Goal: Information Seeking & Learning: Learn about a topic

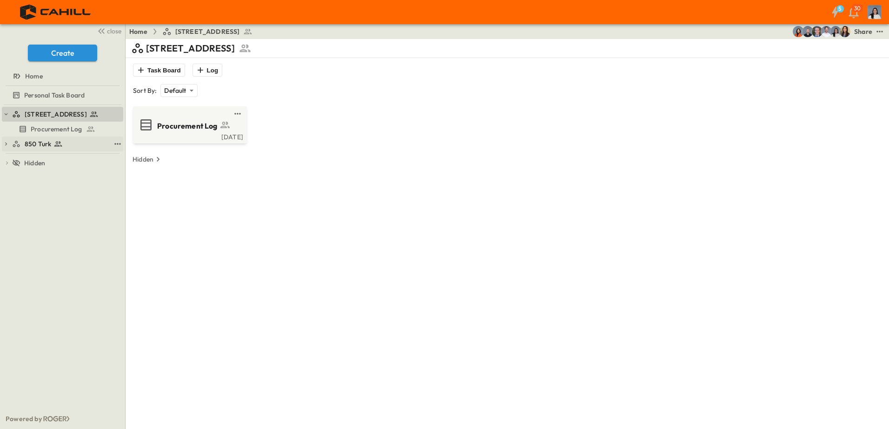
click at [76, 147] on div "850 Turk" at bounding box center [61, 143] width 98 height 9
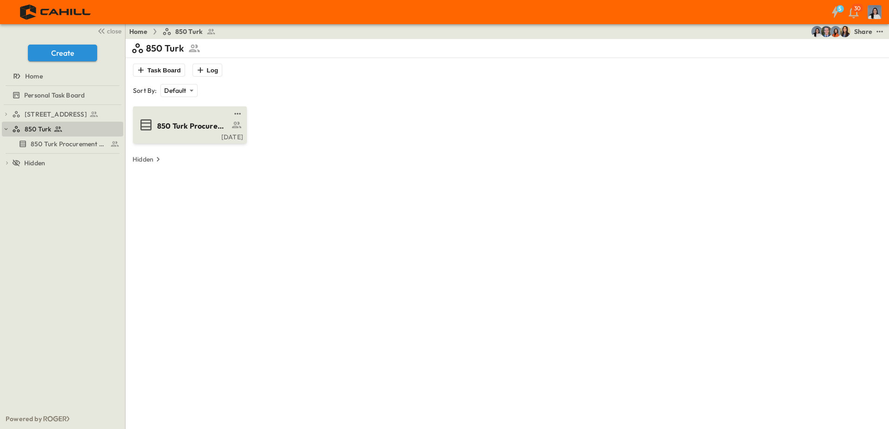
click at [182, 128] on span "850 Turk Procurement Log" at bounding box center [193, 126] width 72 height 11
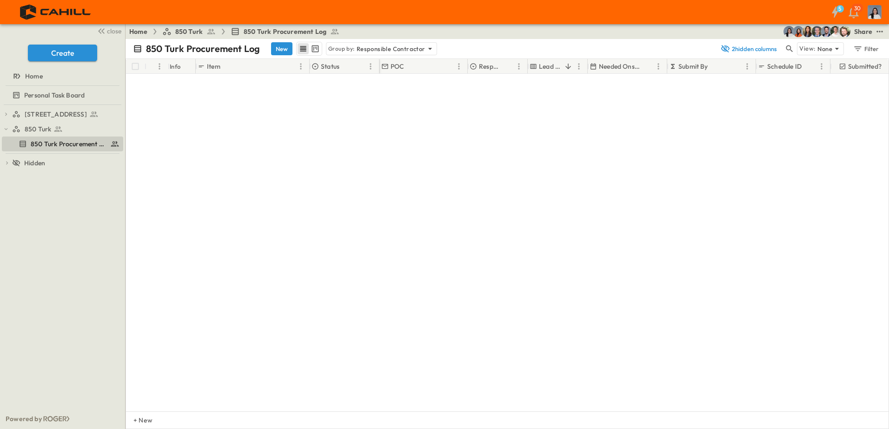
scroll to position [3336, 0]
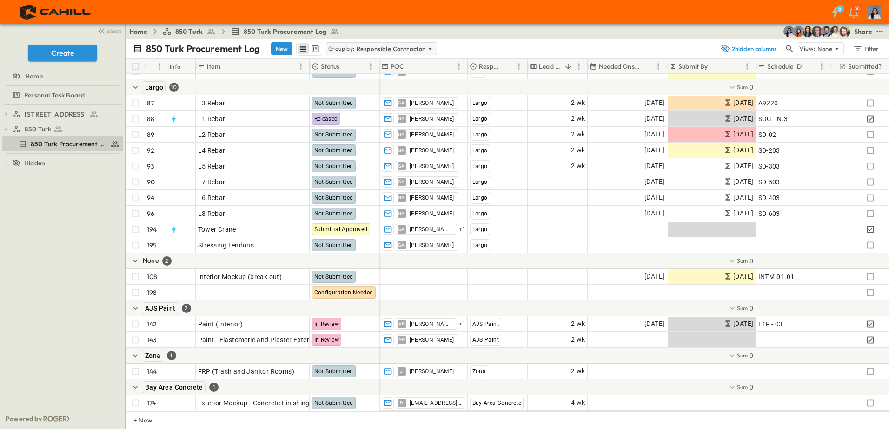
click at [395, 50] on p "Responsible Contractor" at bounding box center [390, 48] width 69 height 9
click at [366, 61] on div "None" at bounding box center [379, 61] width 108 height 13
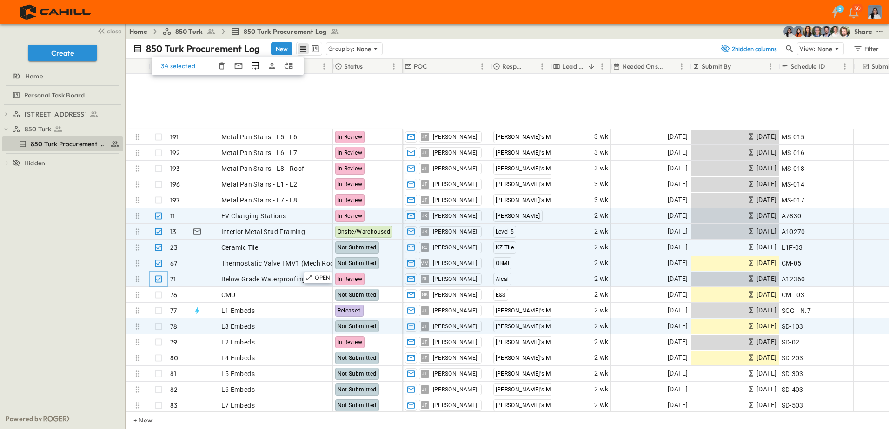
scroll to position [1776, 0]
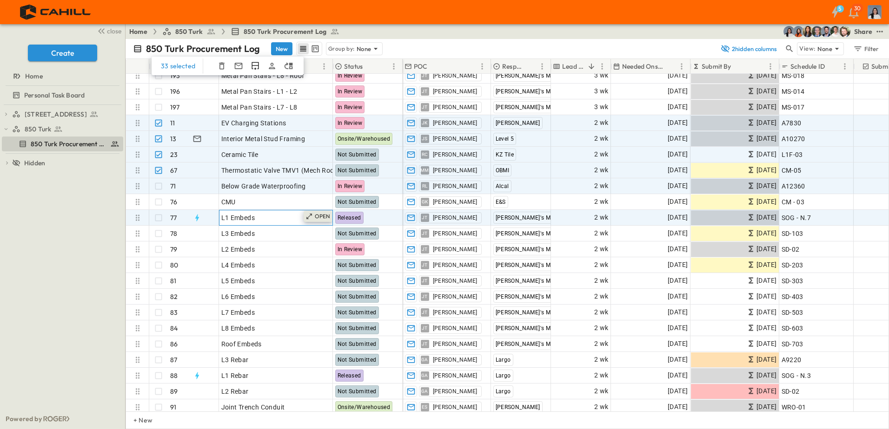
click at [310, 216] on icon at bounding box center [308, 216] width 7 height 7
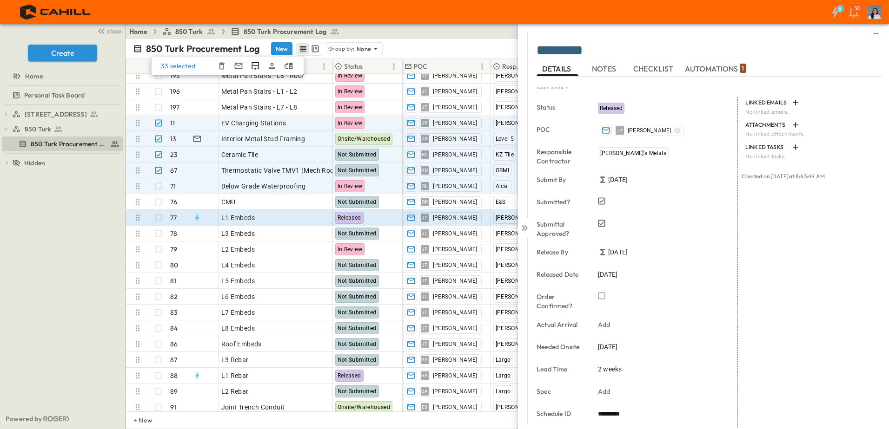
click at [569, 52] on textarea "*********" at bounding box center [705, 51] width 338 height 16
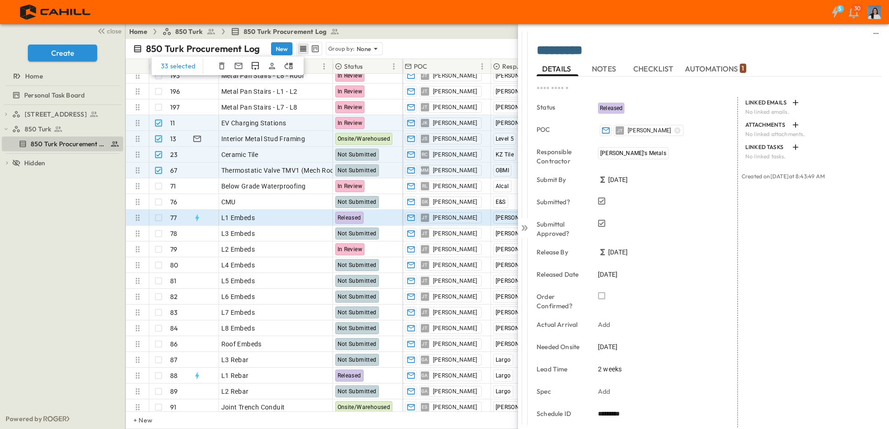
click at [551, 51] on textarea "*********" at bounding box center [705, 51] width 338 height 16
type textarea "**********"
click at [73, 204] on div "750 Golden Gate Procurement Log 850 Turk 850 Turk Procurement Log To pick up a …" at bounding box center [62, 257] width 125 height 304
click at [804, 59] on textarea "**********" at bounding box center [705, 51] width 338 height 16
click at [527, 232] on icon at bounding box center [524, 228] width 9 height 9
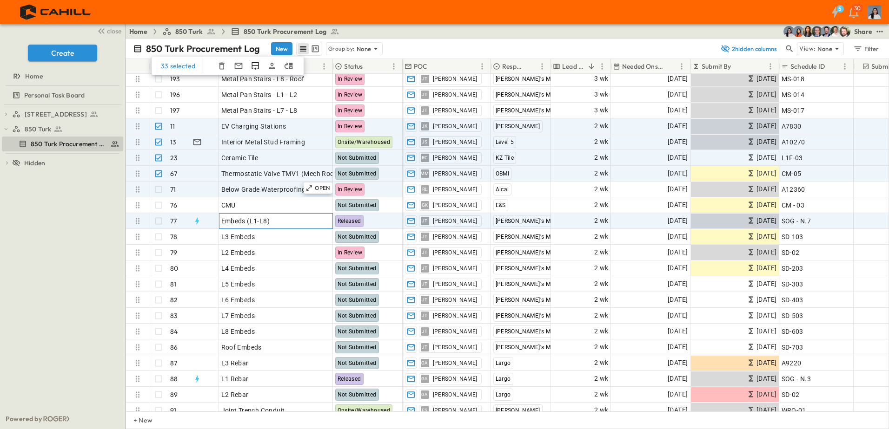
scroll to position [1729, 0]
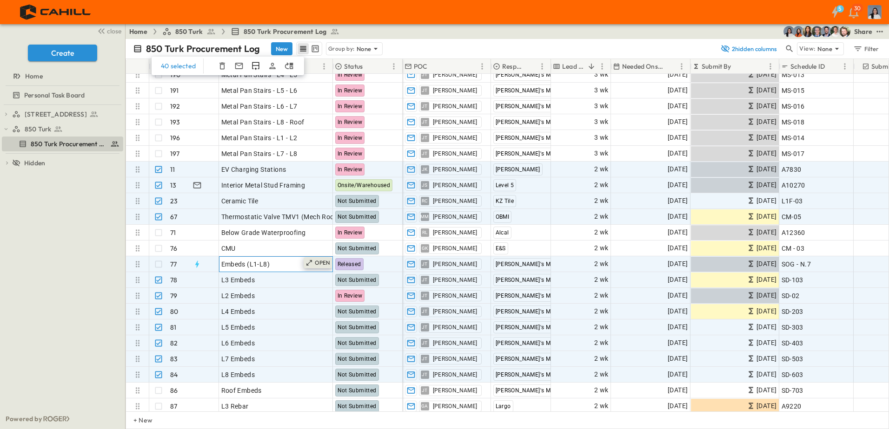
click at [312, 261] on icon at bounding box center [308, 262] width 7 height 7
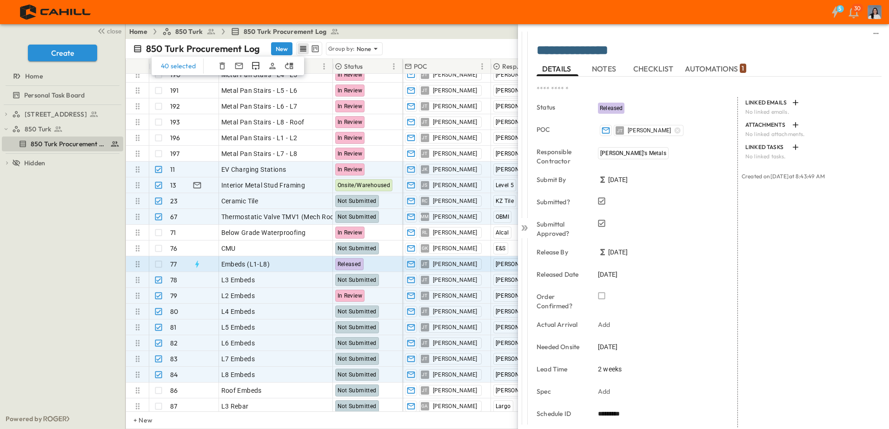
click at [625, 51] on textarea "**********" at bounding box center [705, 51] width 338 height 16
type textarea "**********"
click at [94, 347] on div "750 Golden Gate Procurement Log 850 Turk 850 Turk Procurement Log To pick up a …" at bounding box center [62, 257] width 125 height 304
click at [529, 228] on div at bounding box center [524, 226] width 13 height 404
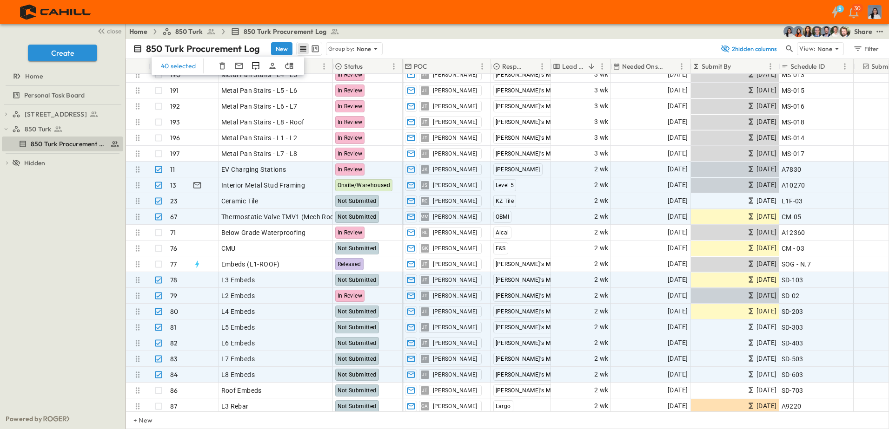
click at [66, 286] on div "750 Golden Gate Procurement Log 850 Turk 850 Turk Procurement Log To pick up a …" at bounding box center [62, 257] width 125 height 304
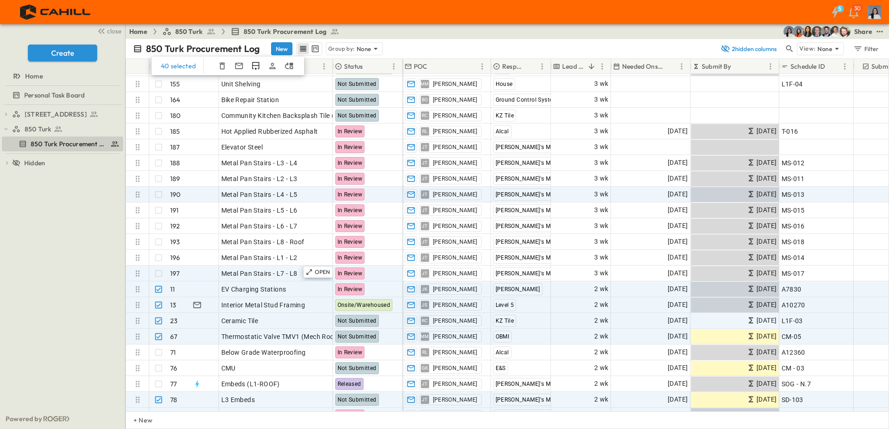
scroll to position [1590, 0]
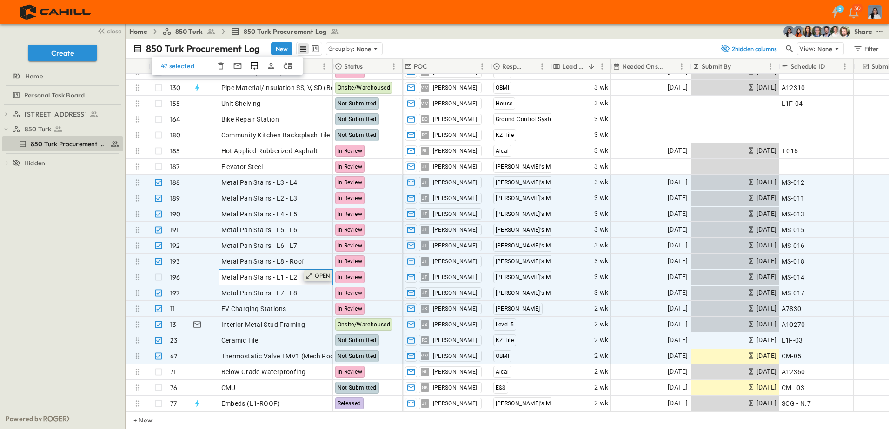
click at [323, 277] on p "OPEN" at bounding box center [323, 275] width 16 height 7
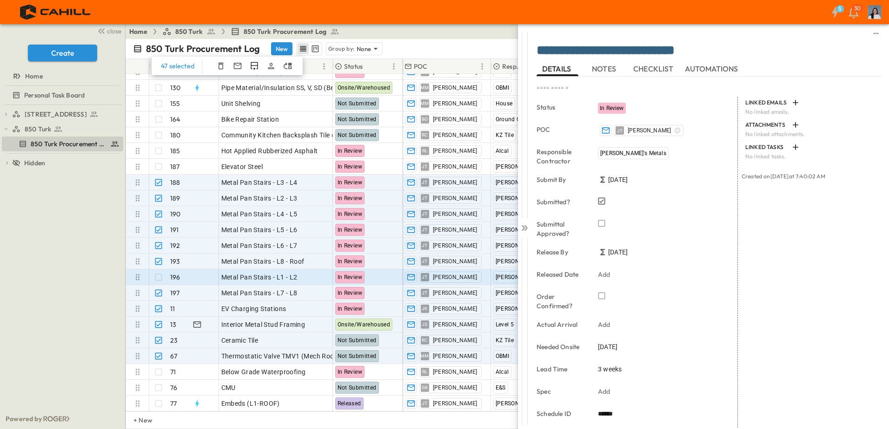
drag, startPoint x: 690, startPoint y: 52, endPoint x: 696, endPoint y: 51, distance: 5.6
click at [690, 51] on textarea "**********" at bounding box center [705, 51] width 338 height 16
drag, startPoint x: 696, startPoint y: 49, endPoint x: 669, endPoint y: 58, distance: 28.2
click at [640, 55] on textarea "**********" at bounding box center [705, 51] width 338 height 16
type textarea "**********"
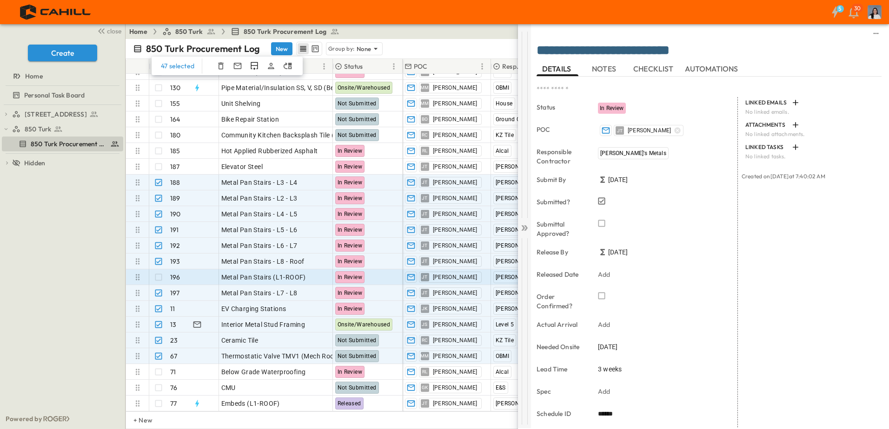
click at [528, 229] on icon at bounding box center [524, 228] width 9 height 9
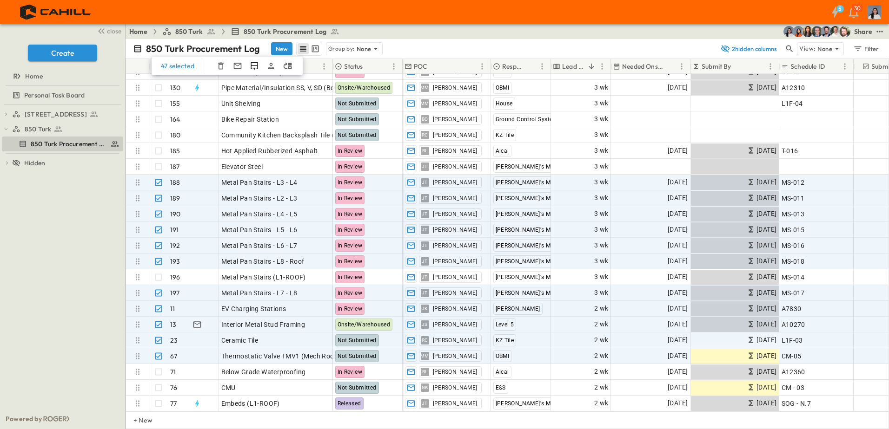
click at [72, 311] on div "750 Golden Gate Procurement Log 850 Turk 850 Turk Procurement Log To pick up a …" at bounding box center [62, 257] width 125 height 304
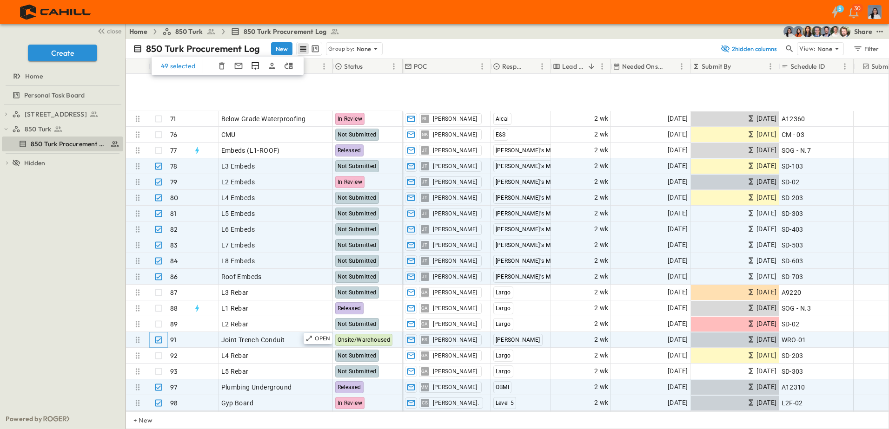
scroll to position [1915, 0]
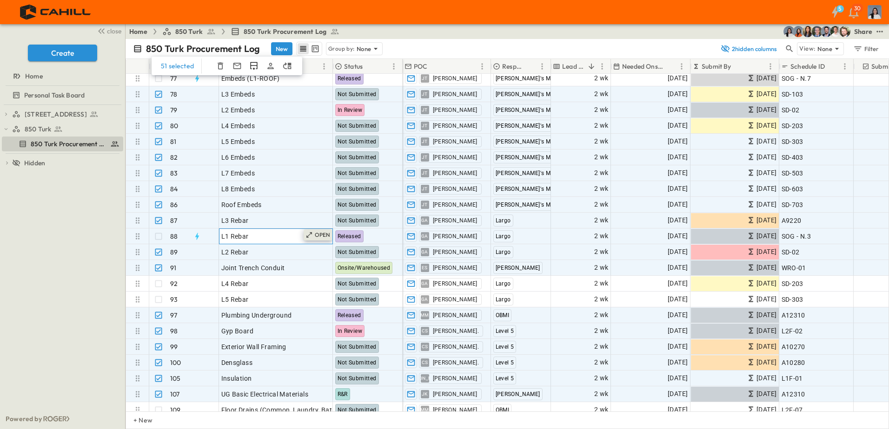
click at [305, 232] on div "OPEN" at bounding box center [317, 235] width 29 height 11
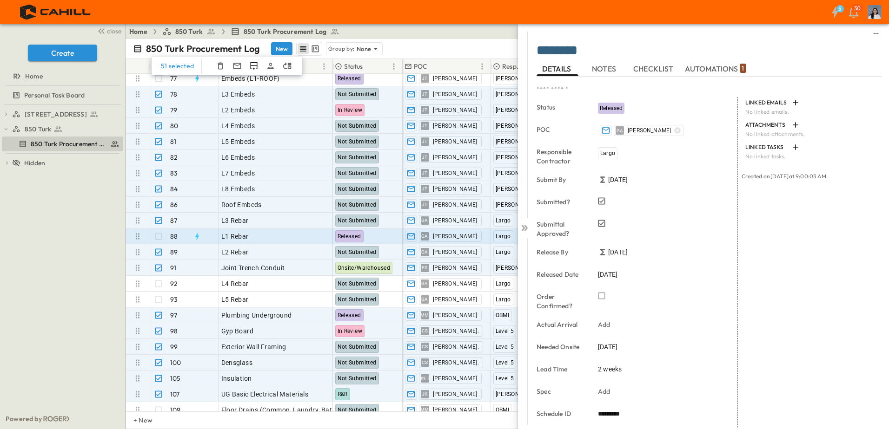
click at [548, 51] on textarea "********" at bounding box center [705, 51] width 338 height 16
click at [593, 51] on textarea "********" at bounding box center [705, 51] width 338 height 16
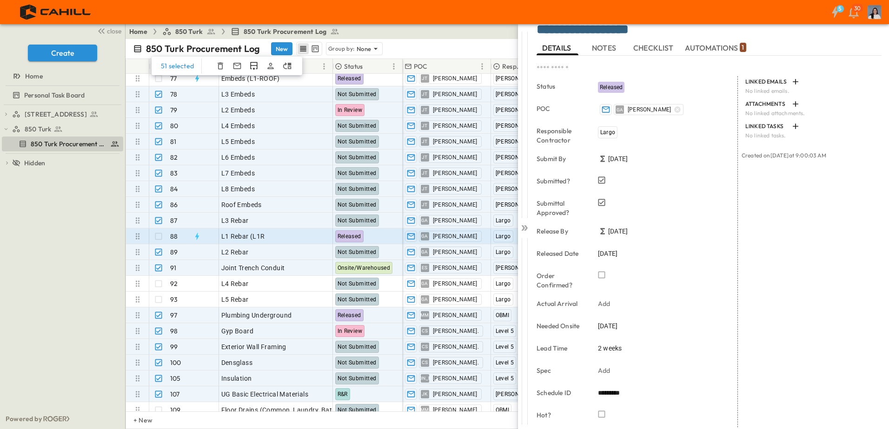
scroll to position [93, 0]
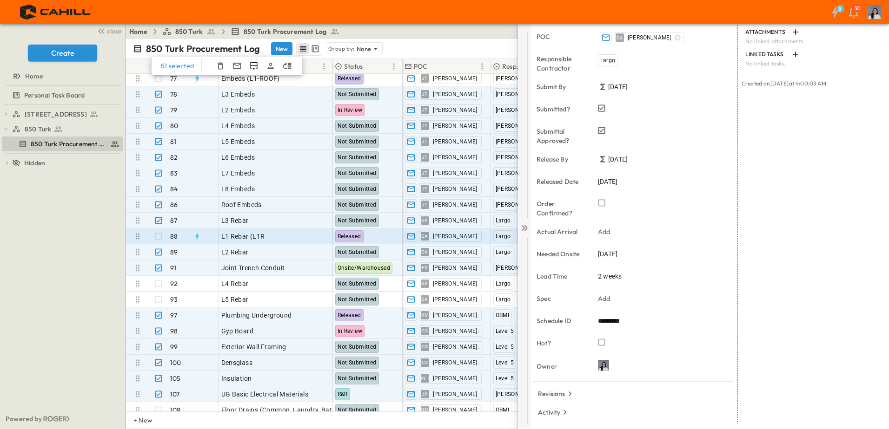
type textarea "**********"
click at [525, 231] on icon at bounding box center [524, 228] width 9 height 9
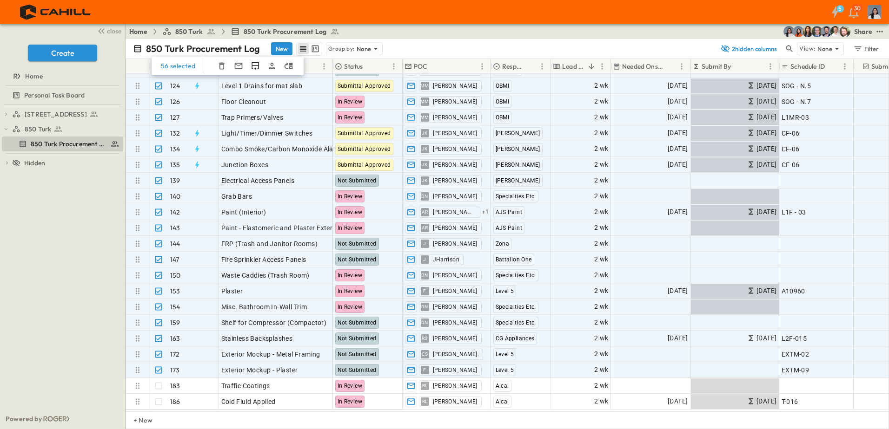
scroll to position [2241, 0]
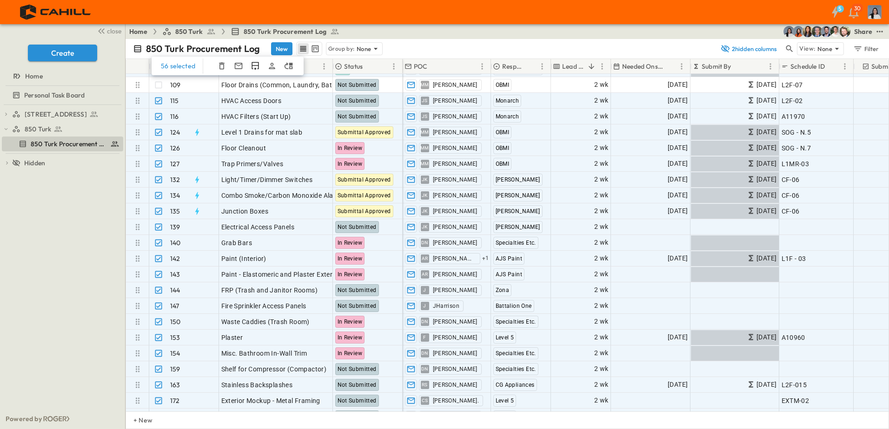
click at [0, 302] on html "5 30 close Create Home Personal Task Board 750 Golden Gate Procurement Log 850 …" at bounding box center [444, 214] width 889 height 429
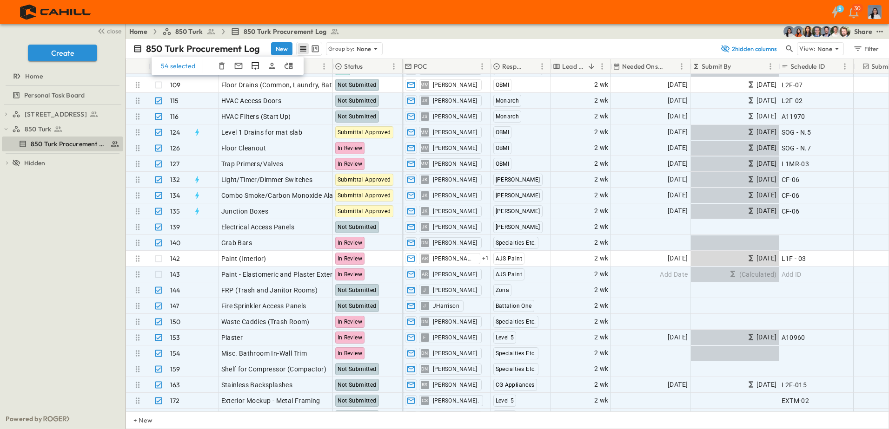
click at [82, 310] on div "750 Golden Gate Procurement Log 850 Turk 850 Turk Procurement Log To pick up a …" at bounding box center [62, 257] width 125 height 304
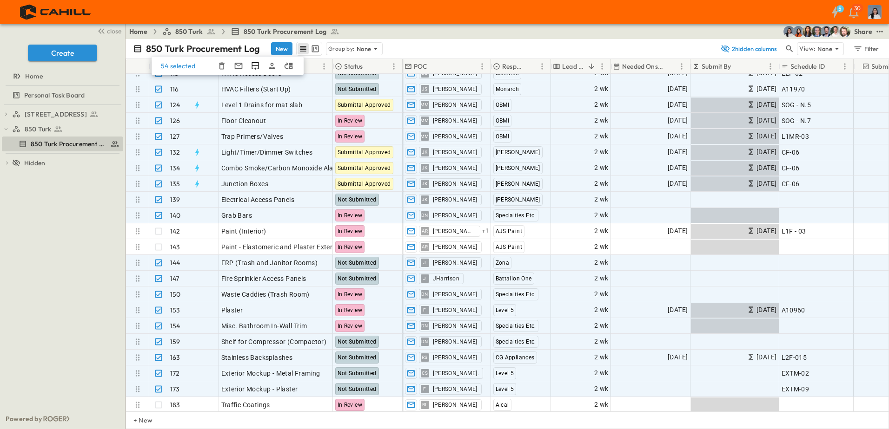
scroll to position [2287, 0]
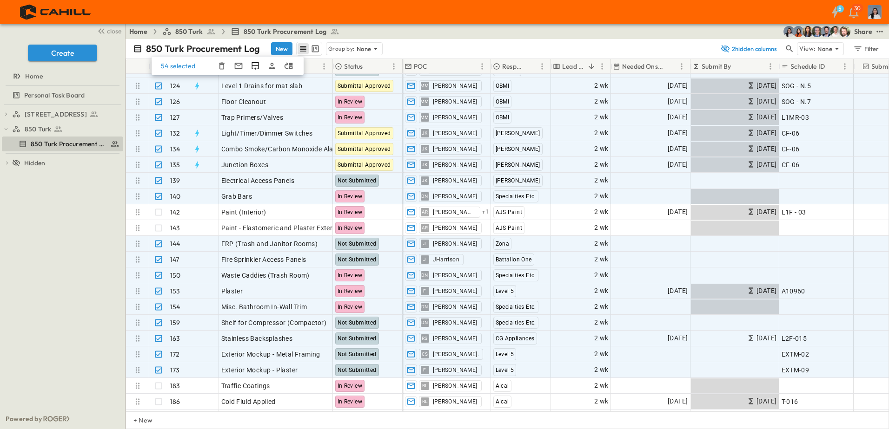
click at [63, 295] on div "750 Golden Gate Procurement Log 850 Turk 850 Turk Procurement Log To pick up a …" at bounding box center [62, 257] width 125 height 304
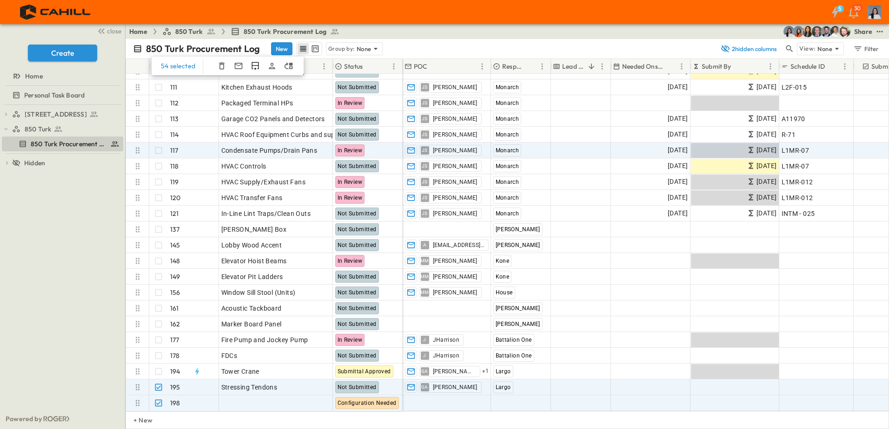
scroll to position [2659, 0]
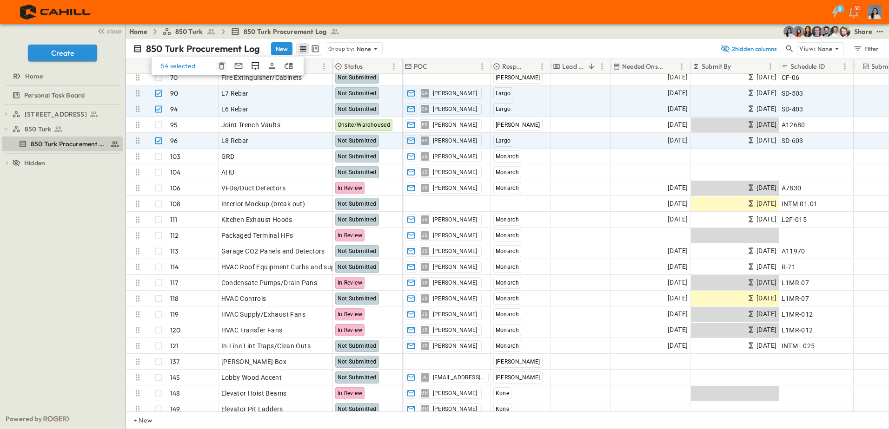
click at [221, 69] on icon "button" at bounding box center [222, 66] width 6 height 7
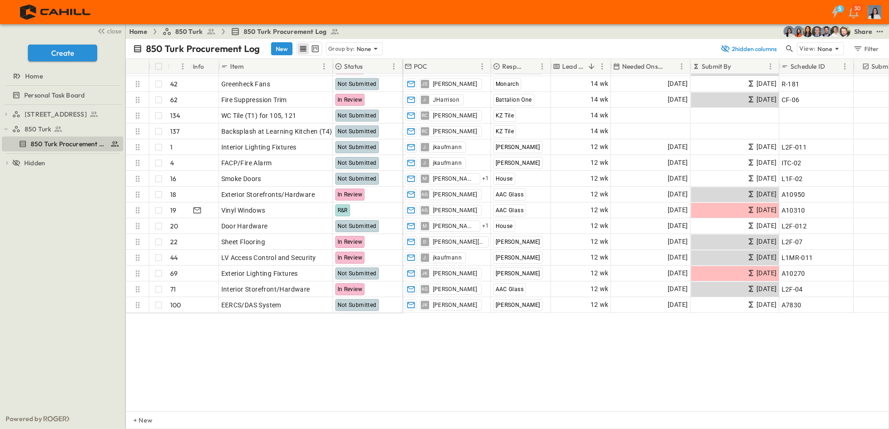
scroll to position [0, 0]
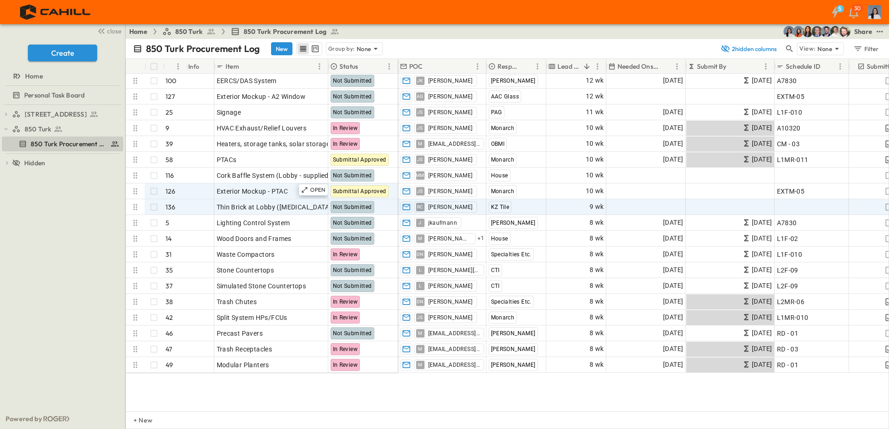
scroll to position [271, 0]
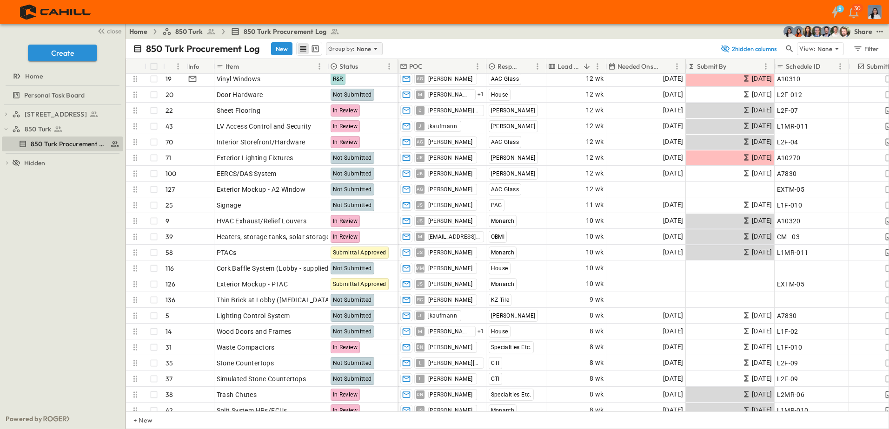
click at [341, 53] on p "Group by:" at bounding box center [341, 48] width 26 height 9
click at [369, 87] on p "Responsible Contractor" at bounding box center [353, 93] width 53 height 19
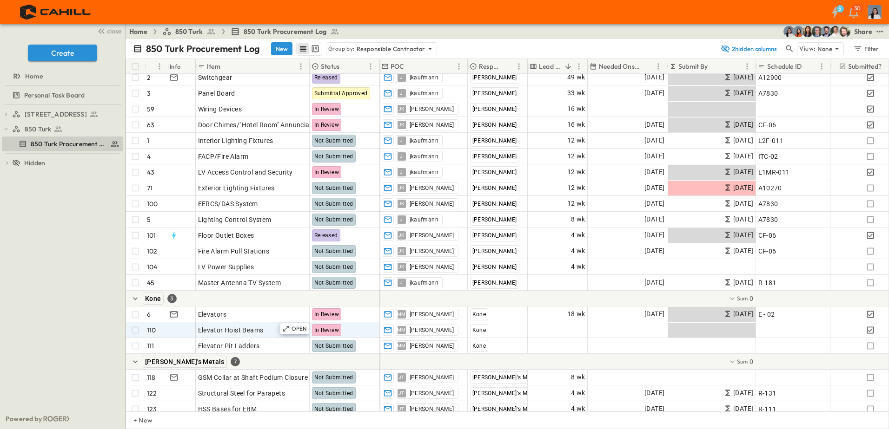
scroll to position [0, 0]
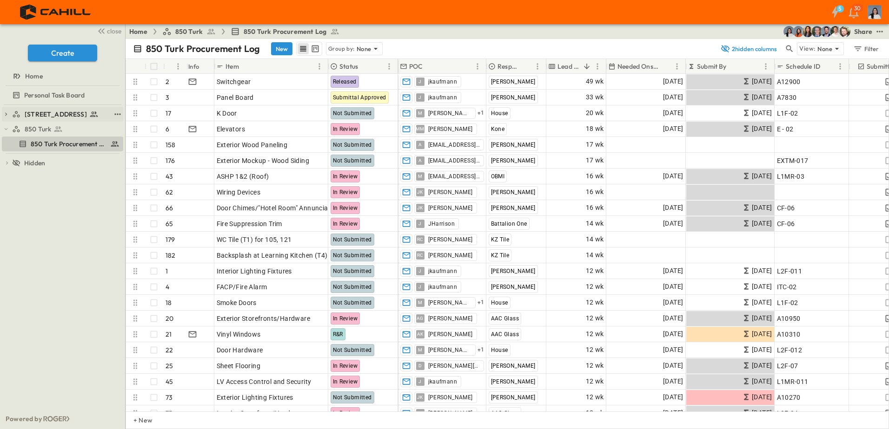
click at [71, 116] on span "[STREET_ADDRESS]" at bounding box center [56, 114] width 62 height 9
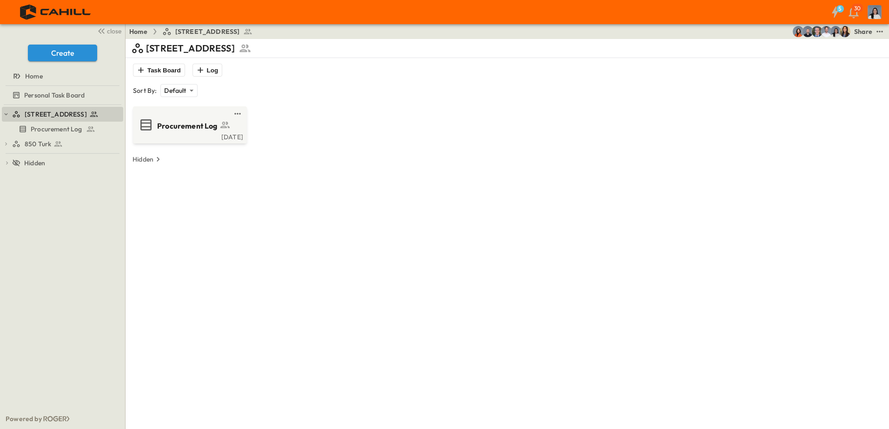
drag, startPoint x: 251, startPoint y: 132, endPoint x: 251, endPoint y: 136, distance: 4.7
click at [251, 132] on div "Procurement Log Mon, Sep. 15" at bounding box center [507, 124] width 752 height 37
click at [199, 139] on div "[DATE]" at bounding box center [189, 135] width 108 height 7
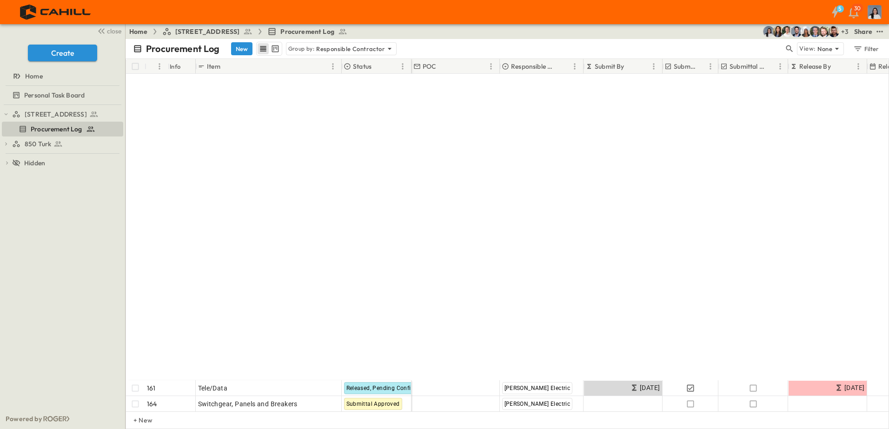
scroll to position [372, 0]
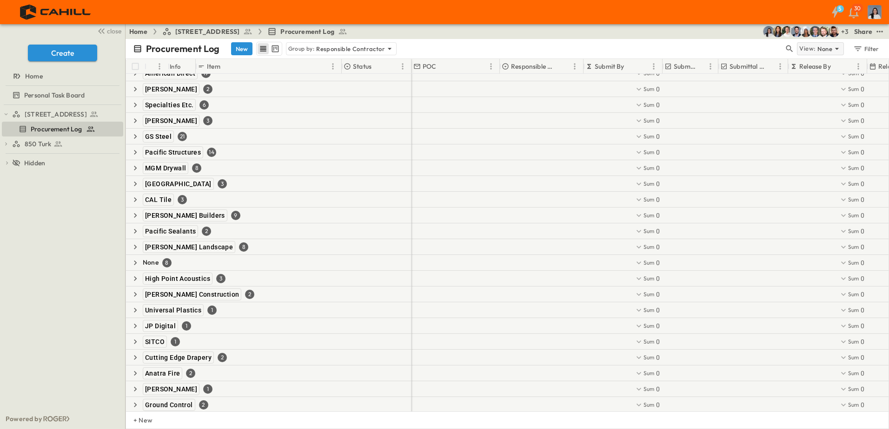
click at [831, 46] on p "None" at bounding box center [824, 48] width 15 height 9
click at [831, 46] on input "text" at bounding box center [836, 52] width 98 height 12
click at [664, 40] on div "Procurement Log New Group by: Responsible Contractor View: None Filter" at bounding box center [506, 49] width 763 height 20
click at [343, 46] on p "Responsible Contractor" at bounding box center [350, 48] width 69 height 9
click at [334, 66] on div "None" at bounding box center [340, 61] width 108 height 13
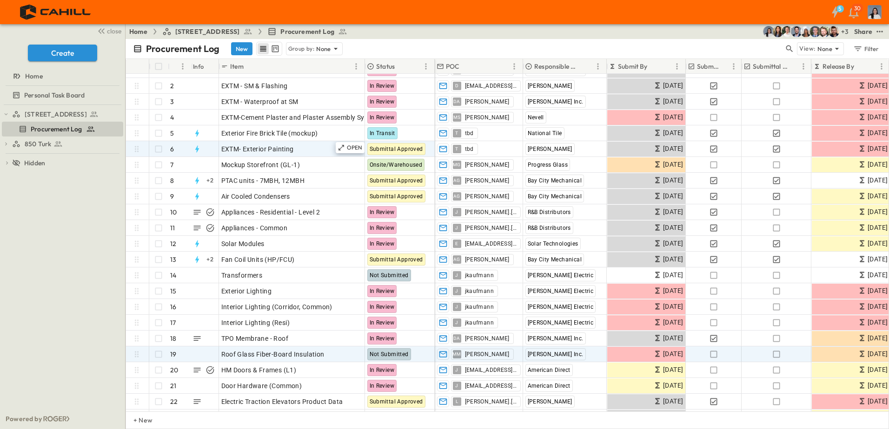
scroll to position [46, 0]
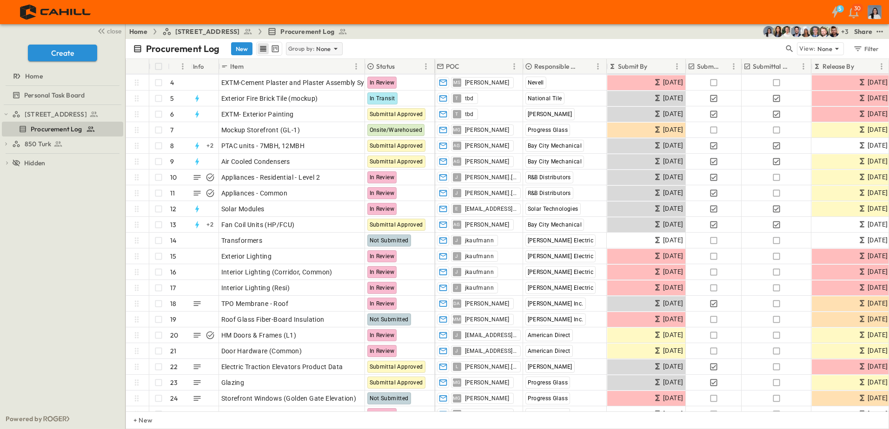
click at [313, 47] on p "Group by:" at bounding box center [301, 48] width 26 height 9
click at [315, 92] on p "Responsible Contractor" at bounding box center [314, 93] width 53 height 19
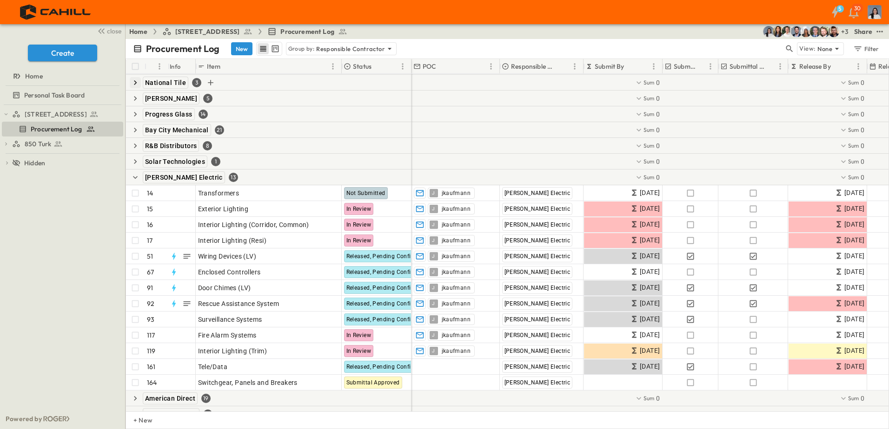
click at [133, 81] on icon "button" at bounding box center [135, 82] width 9 height 9
